Goal: Information Seeking & Learning: Find specific fact

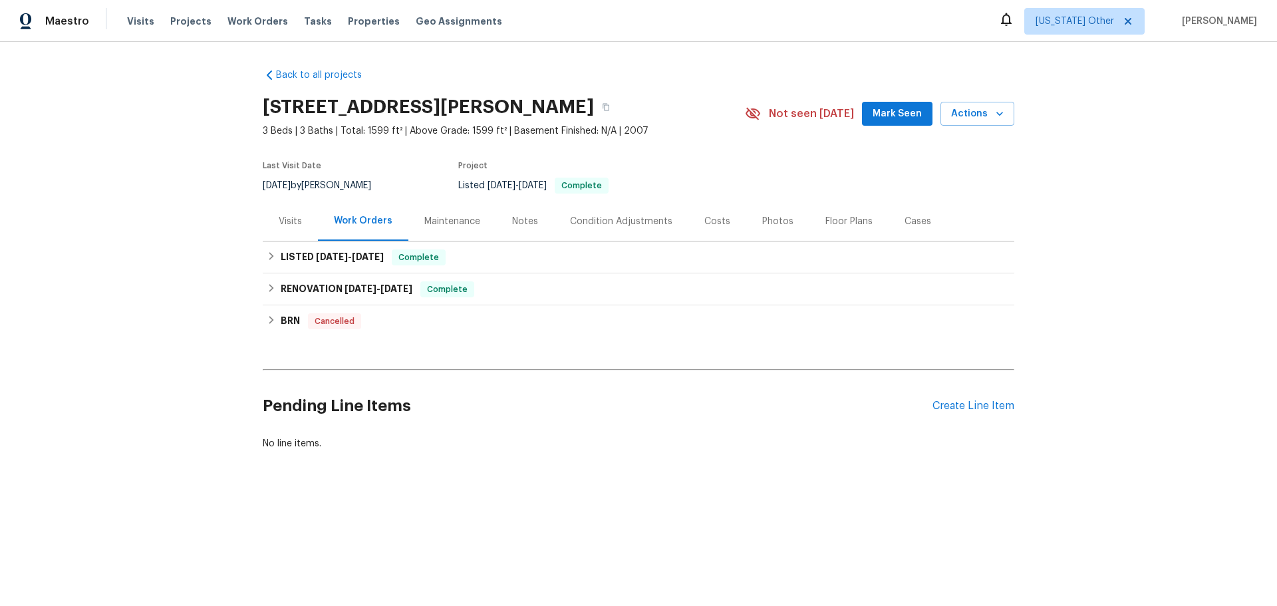
click at [904, 224] on div "Cases" at bounding box center [917, 221] width 27 height 13
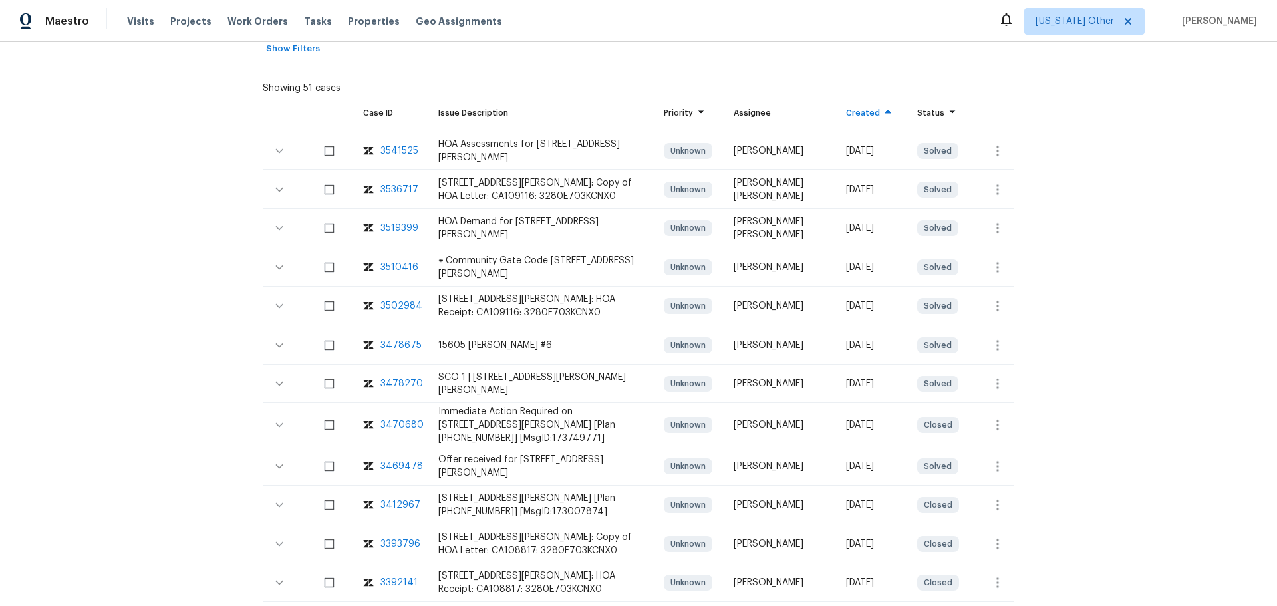
scroll to position [266, 0]
click at [384, 273] on div "3510416" at bounding box center [399, 265] width 38 height 13
drag, startPoint x: 543, startPoint y: 267, endPoint x: 569, endPoint y: 266, distance: 25.3
click at [569, 266] on div "⧞ Community Gate Code [STREET_ADDRESS][PERSON_NAME]" at bounding box center [540, 266] width 204 height 27
click at [271, 271] on icon "button" at bounding box center [279, 266] width 16 height 16
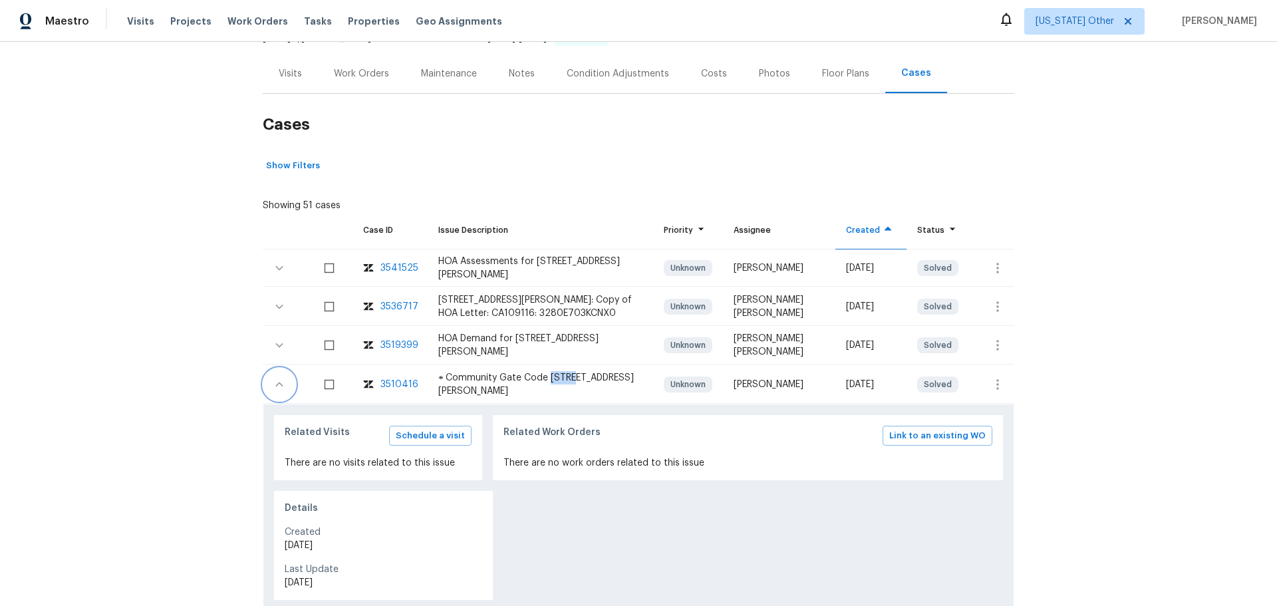
scroll to position [0, 0]
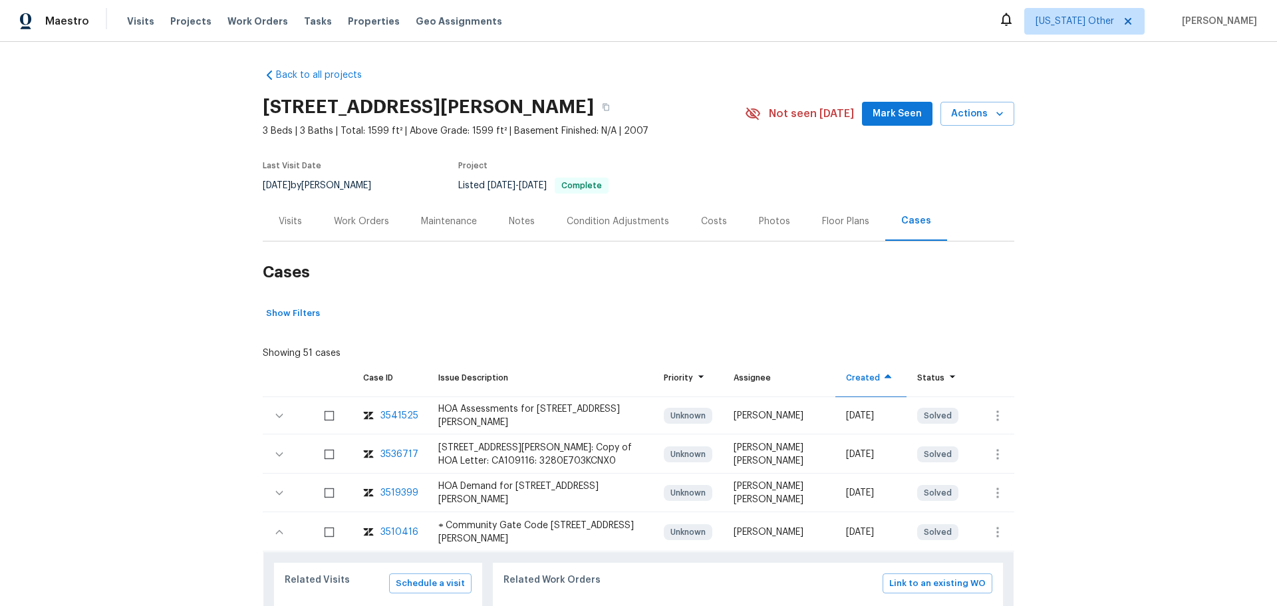
click at [279, 221] on div "Visits" at bounding box center [290, 221] width 23 height 13
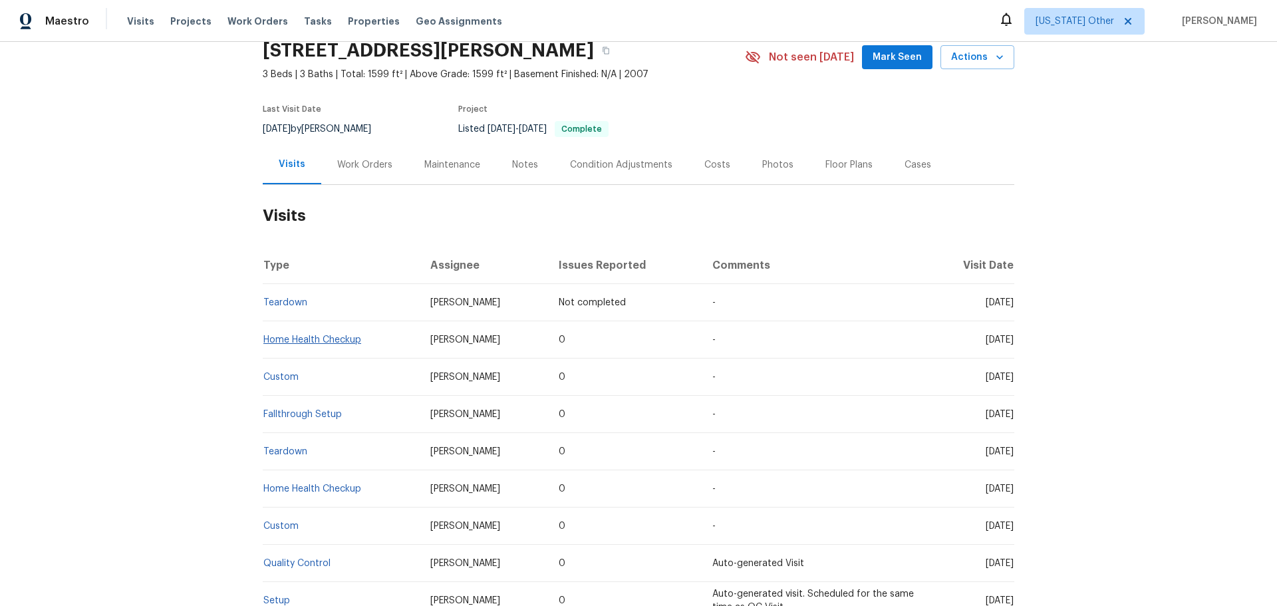
scroll to position [16, 0]
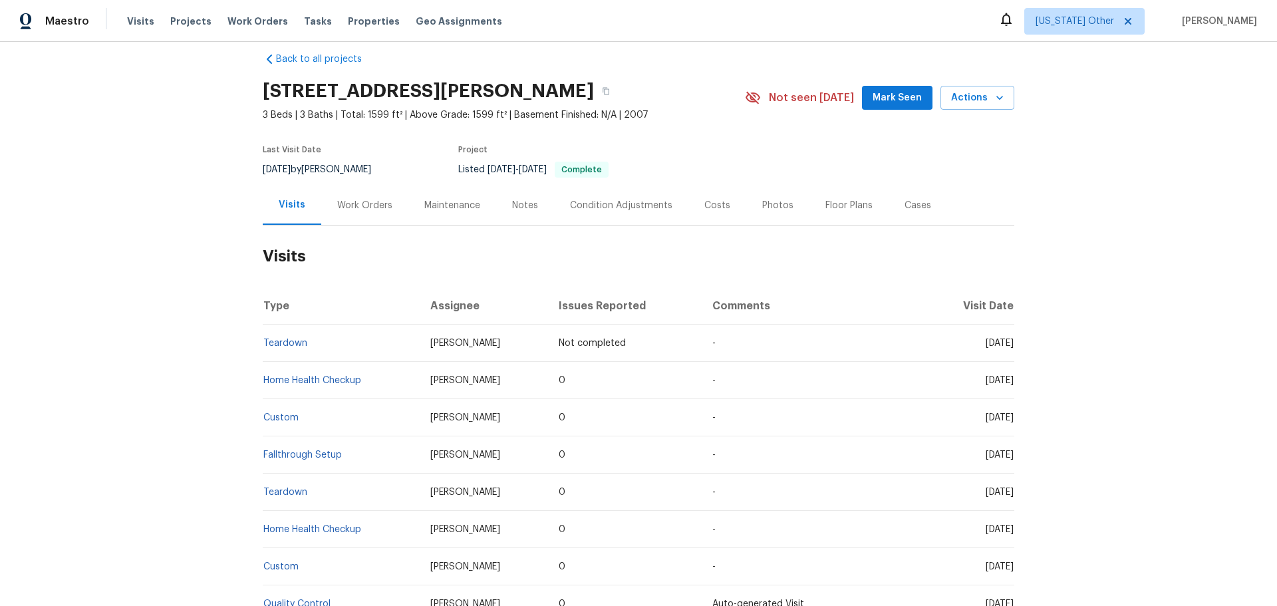
click at [910, 199] on div "Cases" at bounding box center [917, 205] width 27 height 13
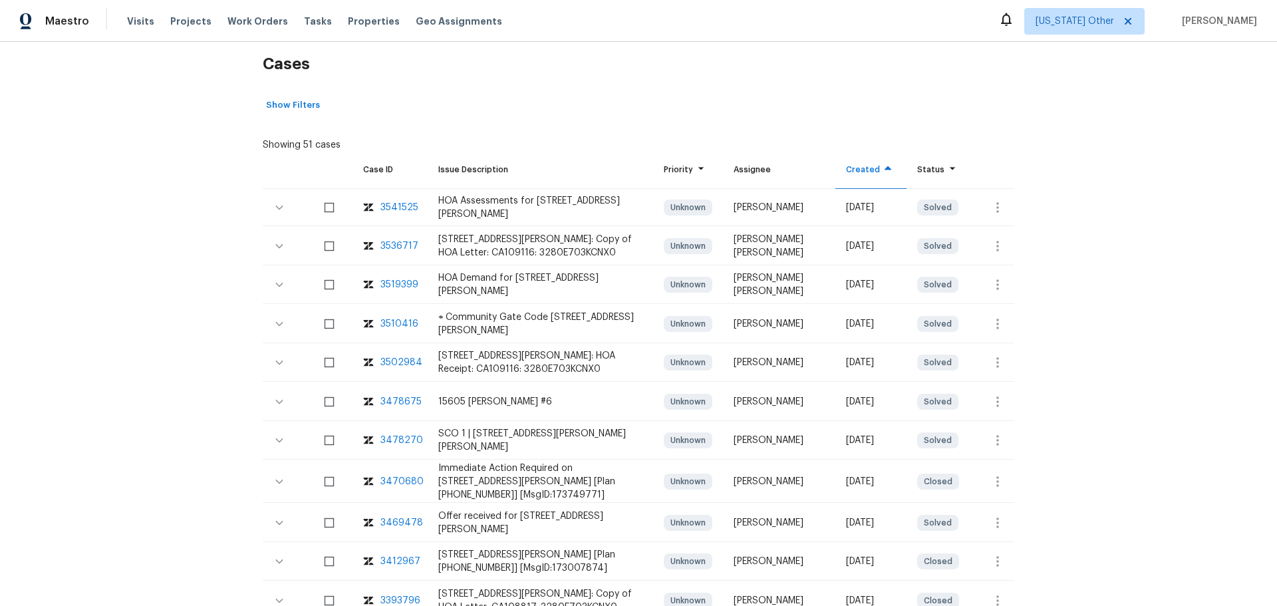
scroll to position [215, 0]
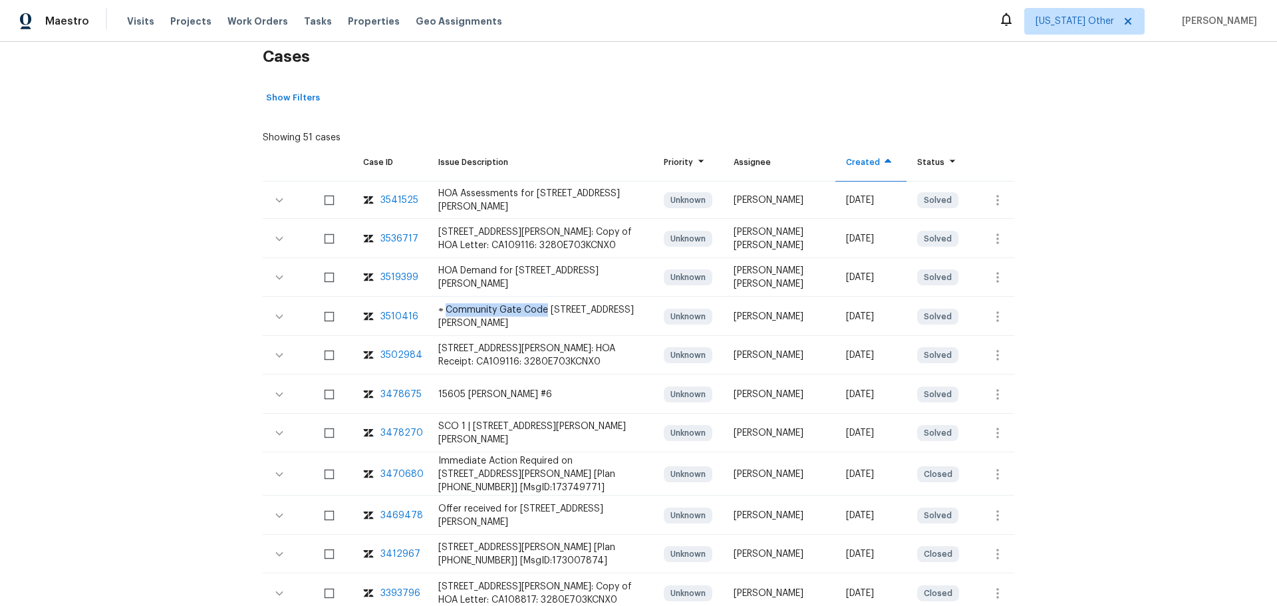
drag, startPoint x: 443, startPoint y: 315, endPoint x: 540, endPoint y: 319, distance: 97.1
click at [540, 319] on div "⧞ Community Gate Code [STREET_ADDRESS][PERSON_NAME]" at bounding box center [540, 316] width 204 height 27
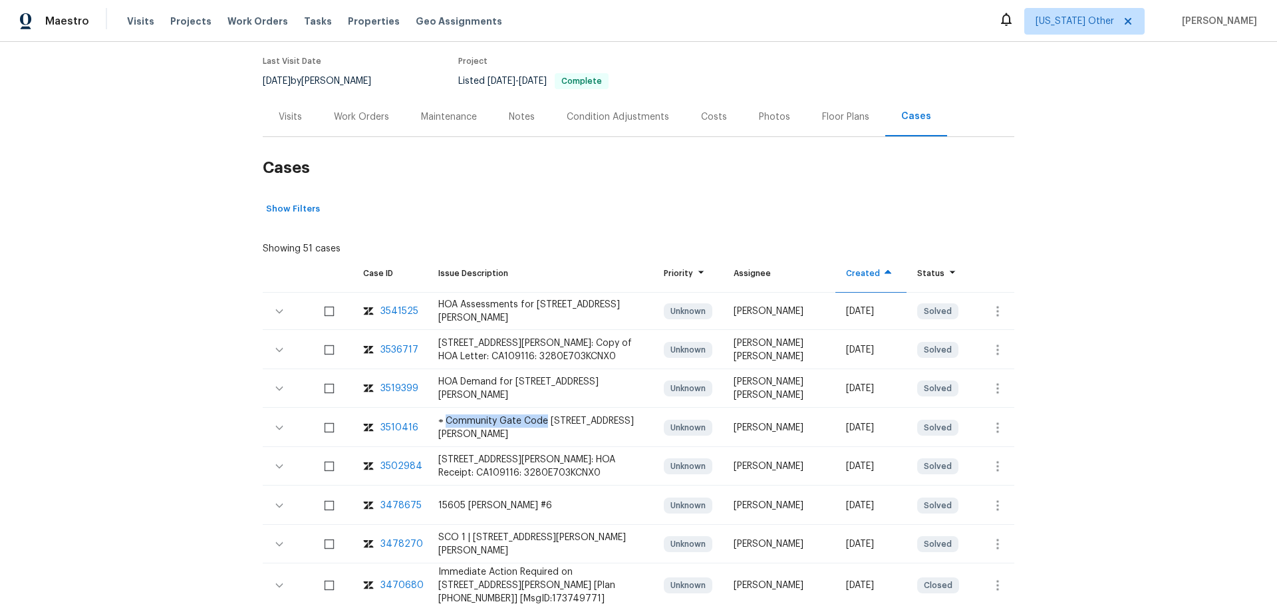
scroll to position [82, 0]
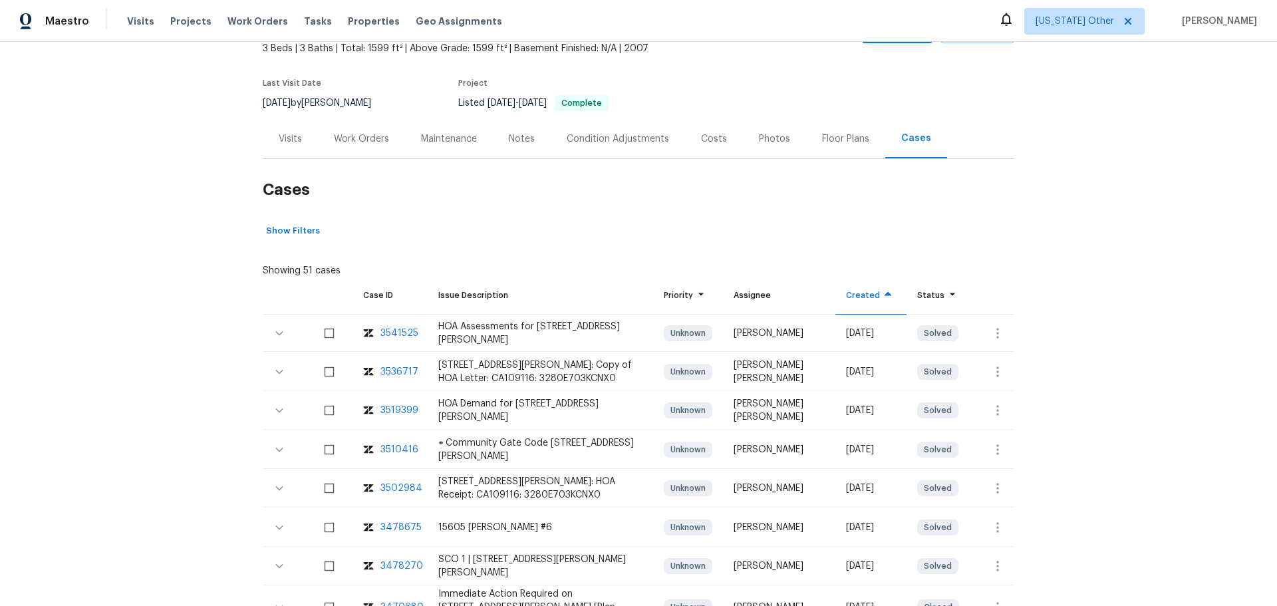
click at [285, 138] on div "Visits" at bounding box center [290, 138] width 23 height 13
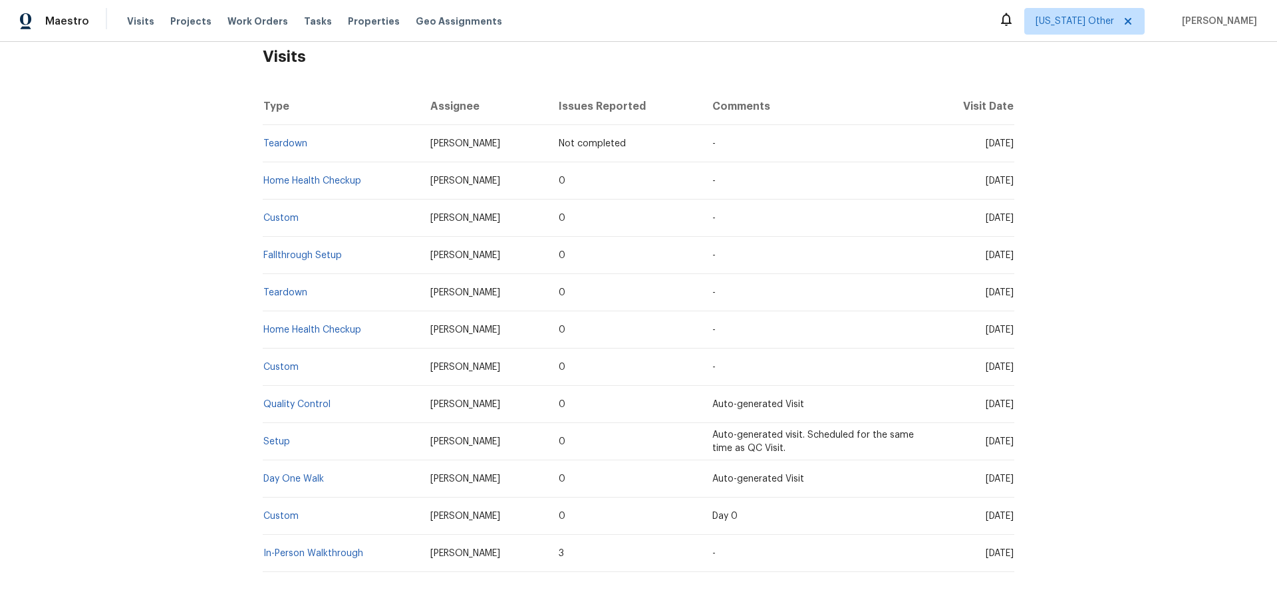
scroll to position [149, 0]
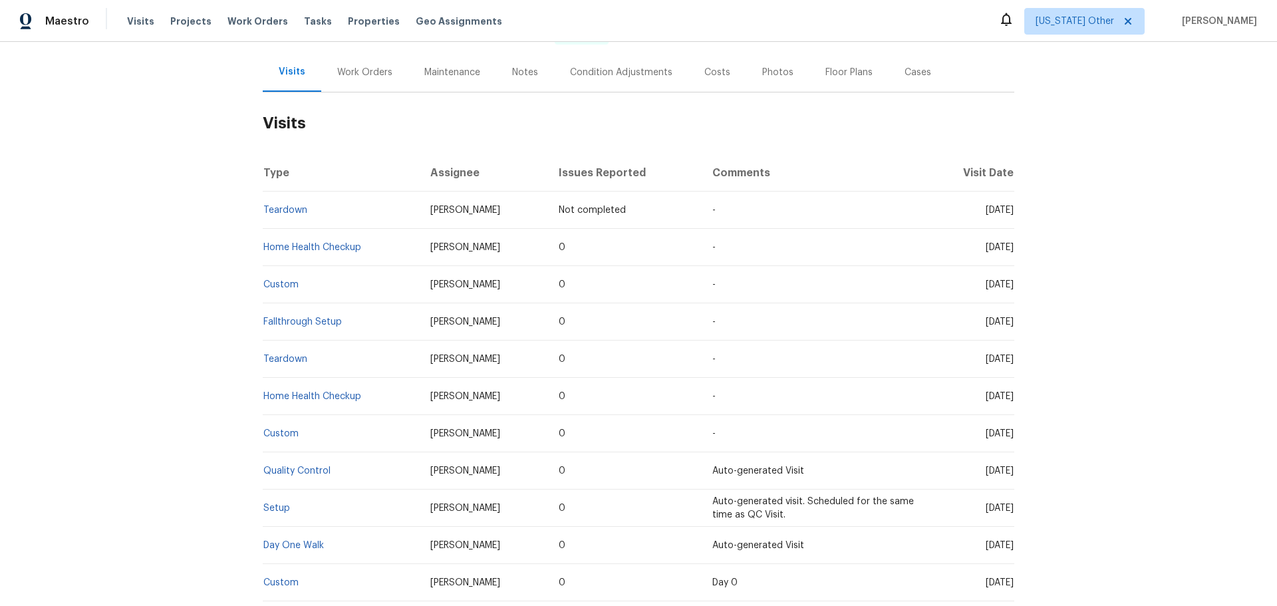
click at [893, 83] on div "Cases" at bounding box center [917, 72] width 59 height 39
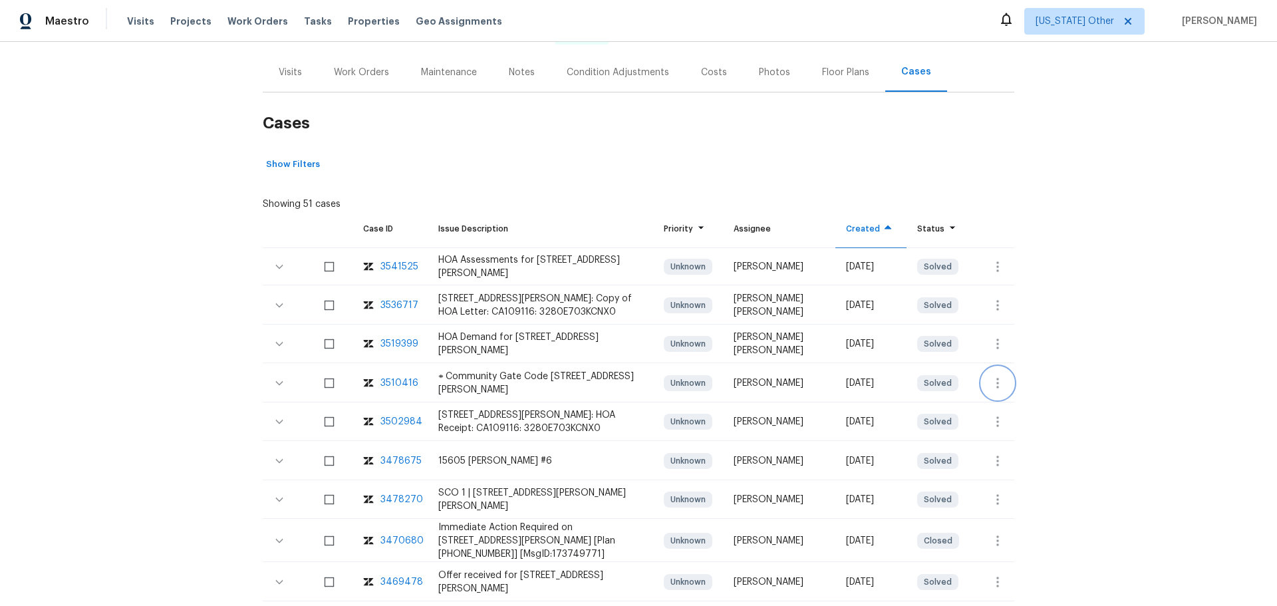
click at [989, 391] on icon "button" at bounding box center [997, 383] width 16 height 16
click at [497, 392] on div at bounding box center [638, 303] width 1277 height 606
click at [386, 390] on div "3510416" at bounding box center [399, 382] width 38 height 13
